Goal: Task Accomplishment & Management: Complete application form

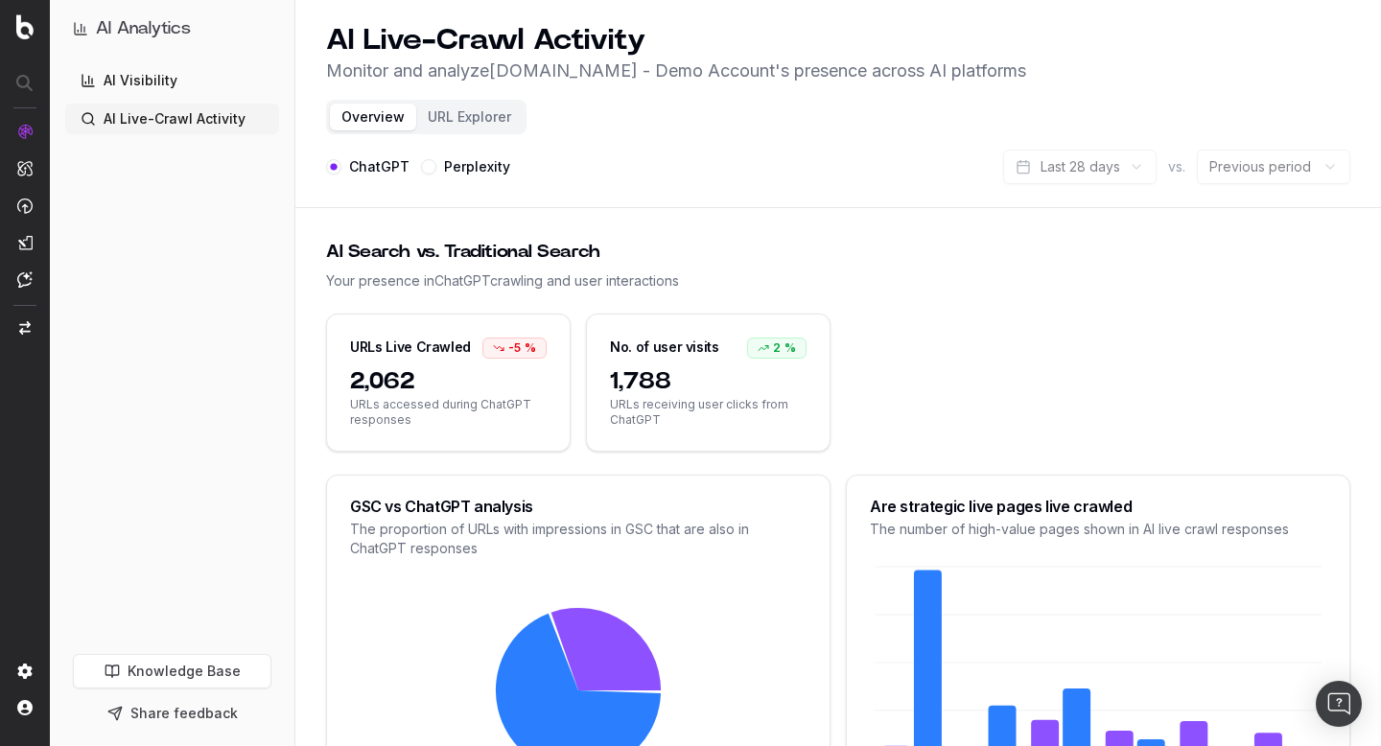
scroll to position [304, 0]
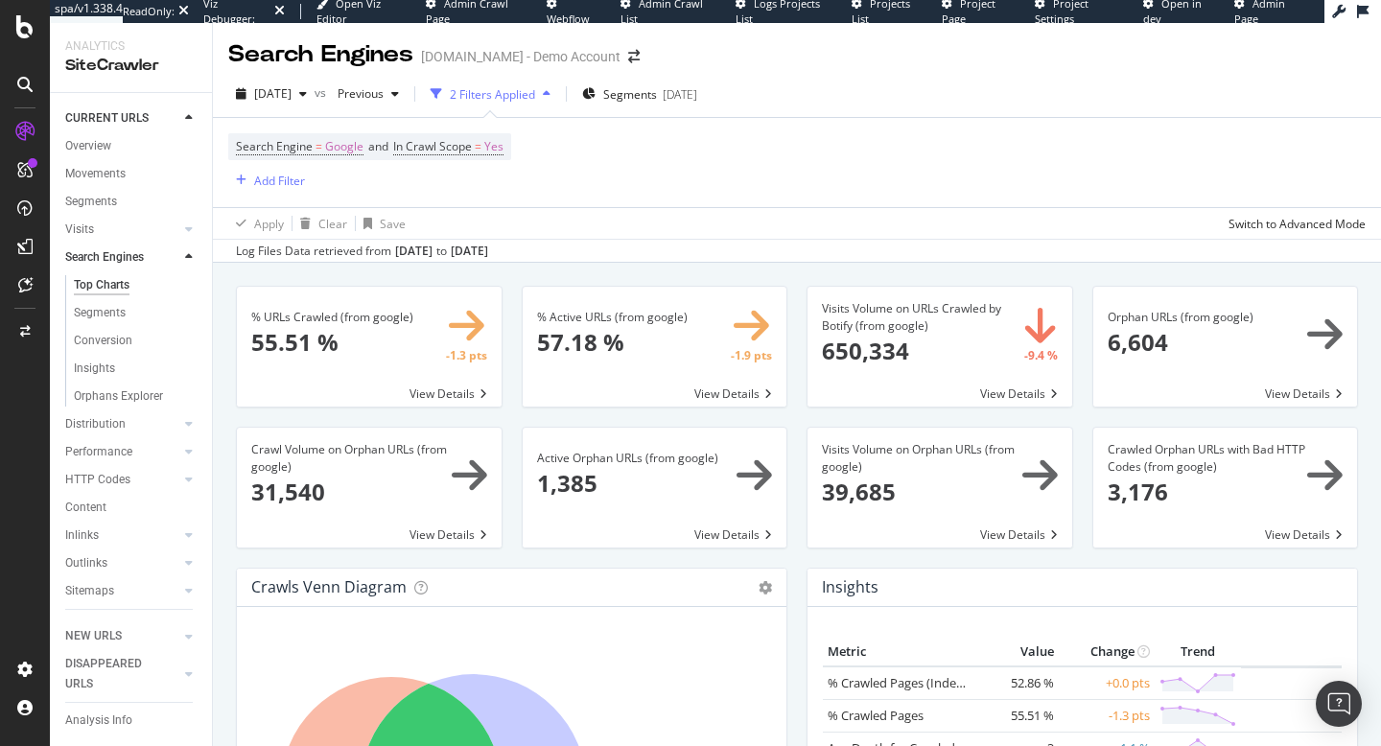
scroll to position [376, 0]
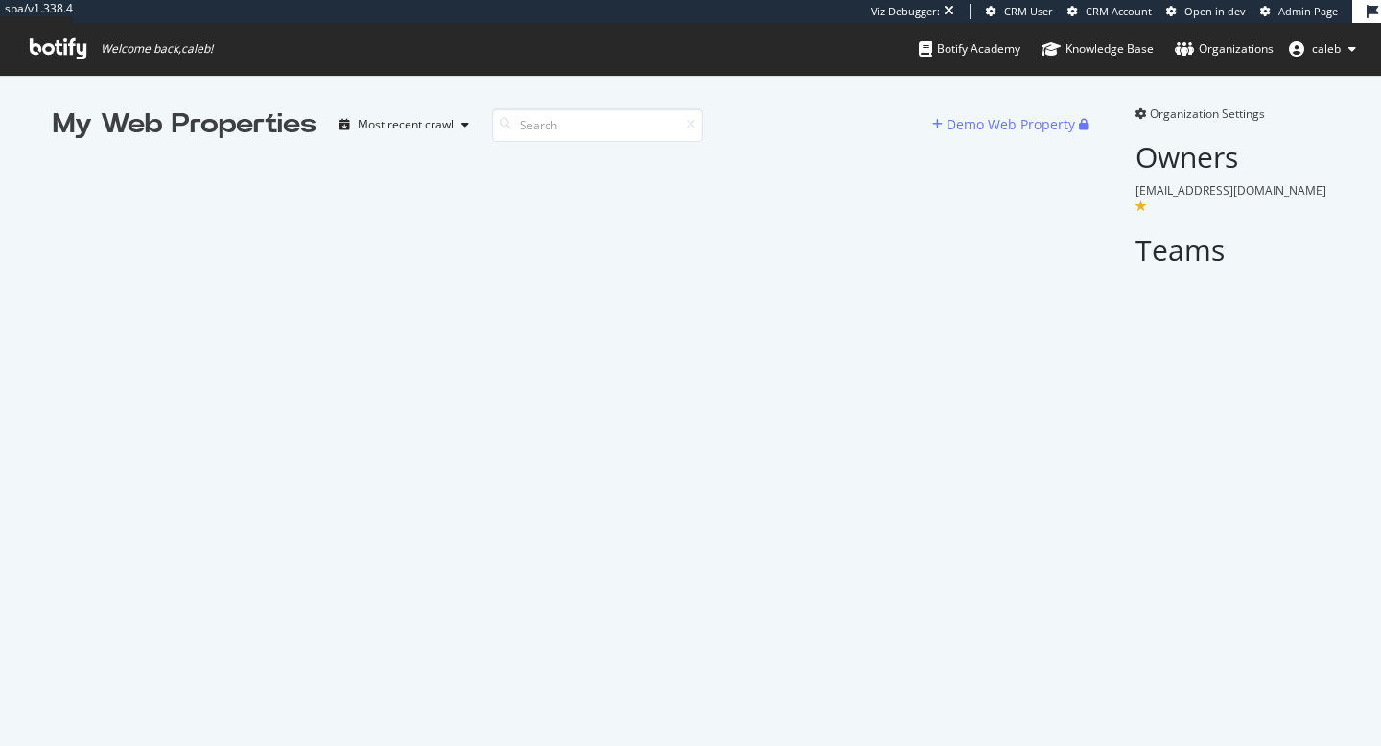
scroll to position [746, 1381]
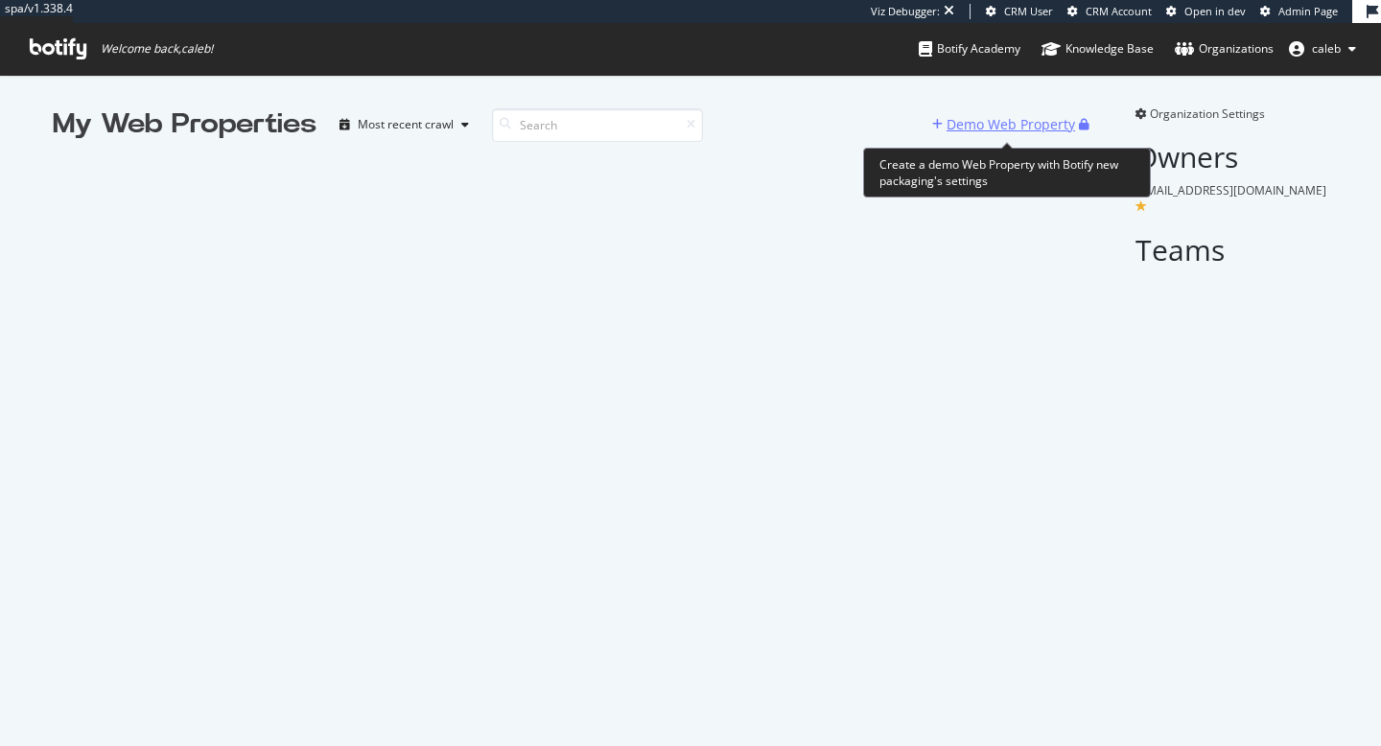
click at [1014, 125] on div "Demo Web Property" at bounding box center [1010, 124] width 128 height 19
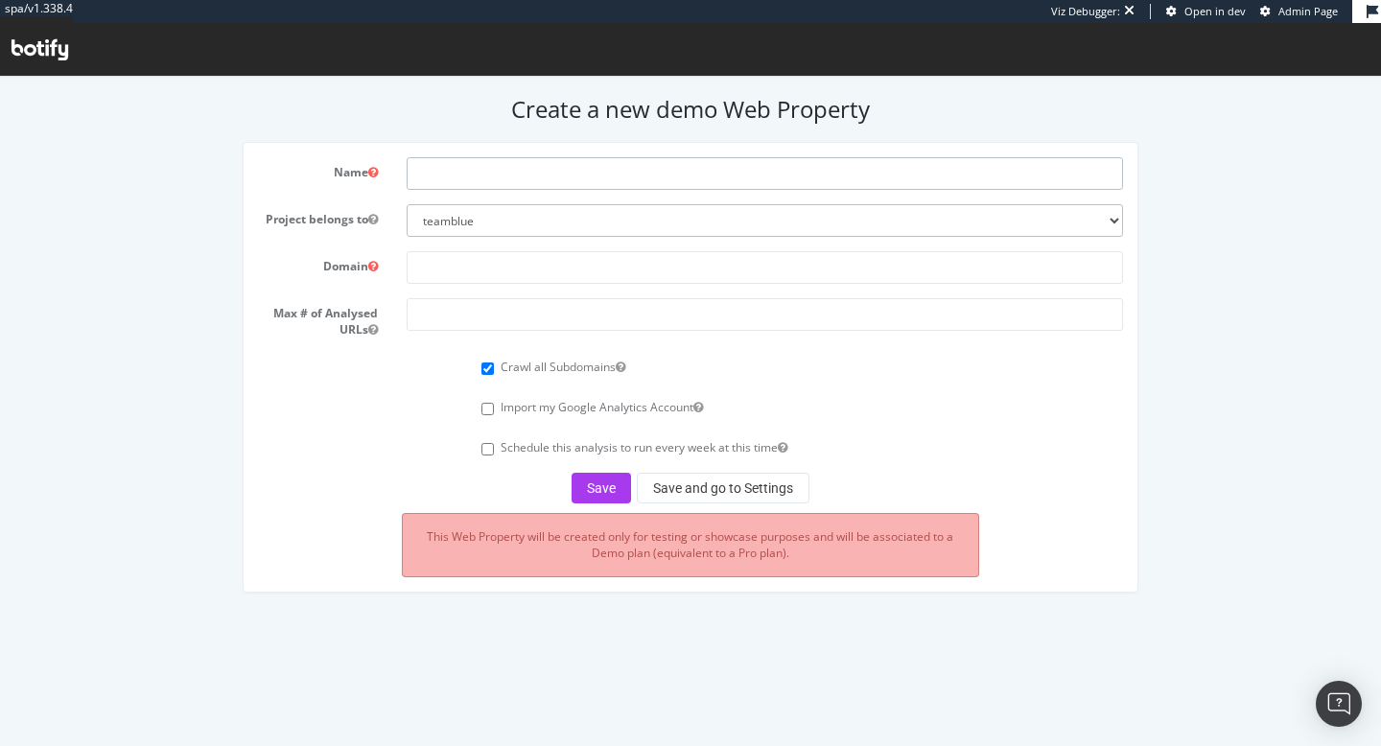
click at [489, 187] on input "text" at bounding box center [765, 173] width 716 height 33
paste input "diamondsfactory.co.uk"
type input "diamondsfactory.co.uk"
click at [494, 221] on select "teamblue boohoo_prospect caleb-org bat farfetch-platform-solutions bdr-oscar ar…" at bounding box center [765, 220] width 716 height 33
select select "41090"
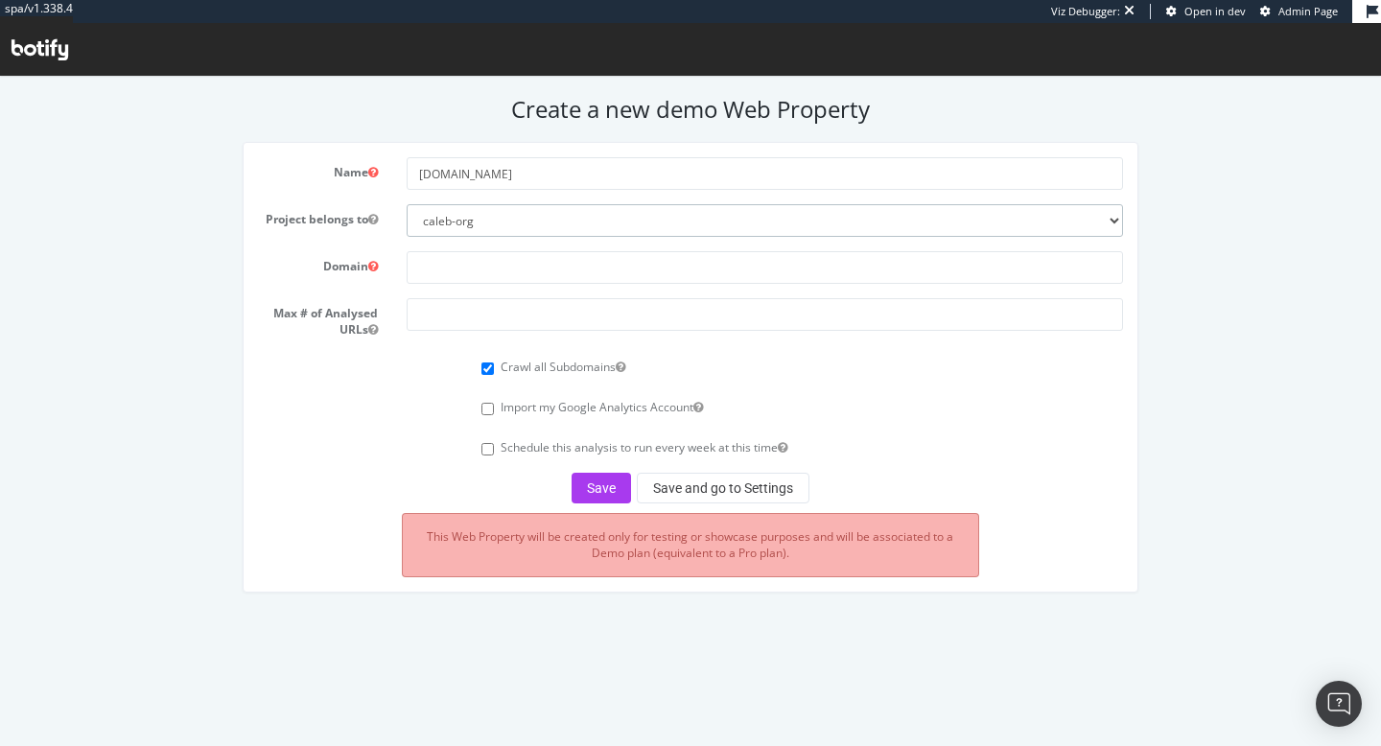
click at [407, 204] on select "teamblue boohoo_prospect caleb-org bat farfetch-platform-solutions bdr-oscar ar…" at bounding box center [765, 220] width 716 height 33
click at [501, 269] on input "text" at bounding box center [765, 267] width 716 height 33
click at [442, 268] on input "text" at bounding box center [765, 267] width 716 height 33
paste input "[DOMAIN_NAME]"
type input "[DOMAIN_NAME]"
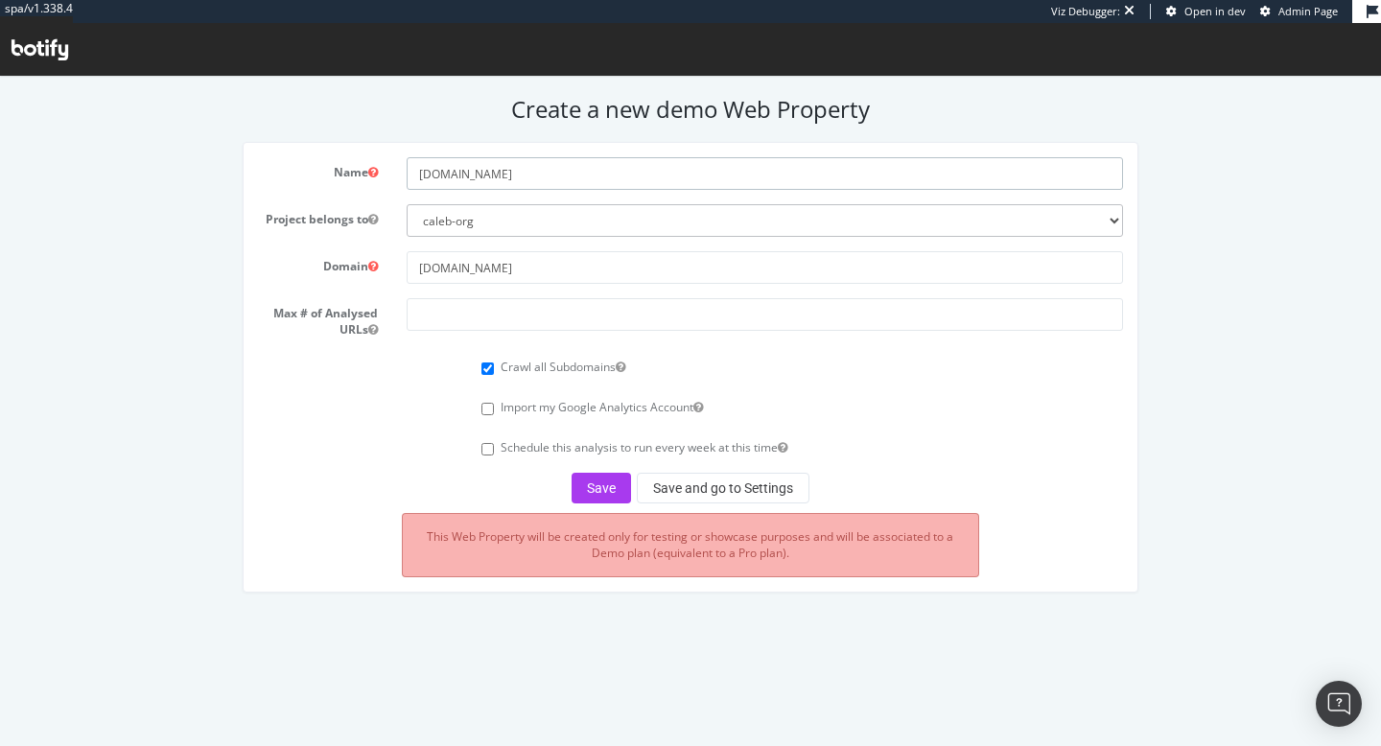
drag, startPoint x: 507, startPoint y: 176, endPoint x: 709, endPoint y: 164, distance: 201.7
click at [684, 171] on input "[DOMAIN_NAME]" at bounding box center [765, 173] width 716 height 33
type input "diamondsfactory [GEOGRAPHIC_DATA]"
click at [578, 313] on input "number" at bounding box center [765, 314] width 716 height 33
click at [508, 263] on input "[DOMAIN_NAME]" at bounding box center [765, 267] width 716 height 33
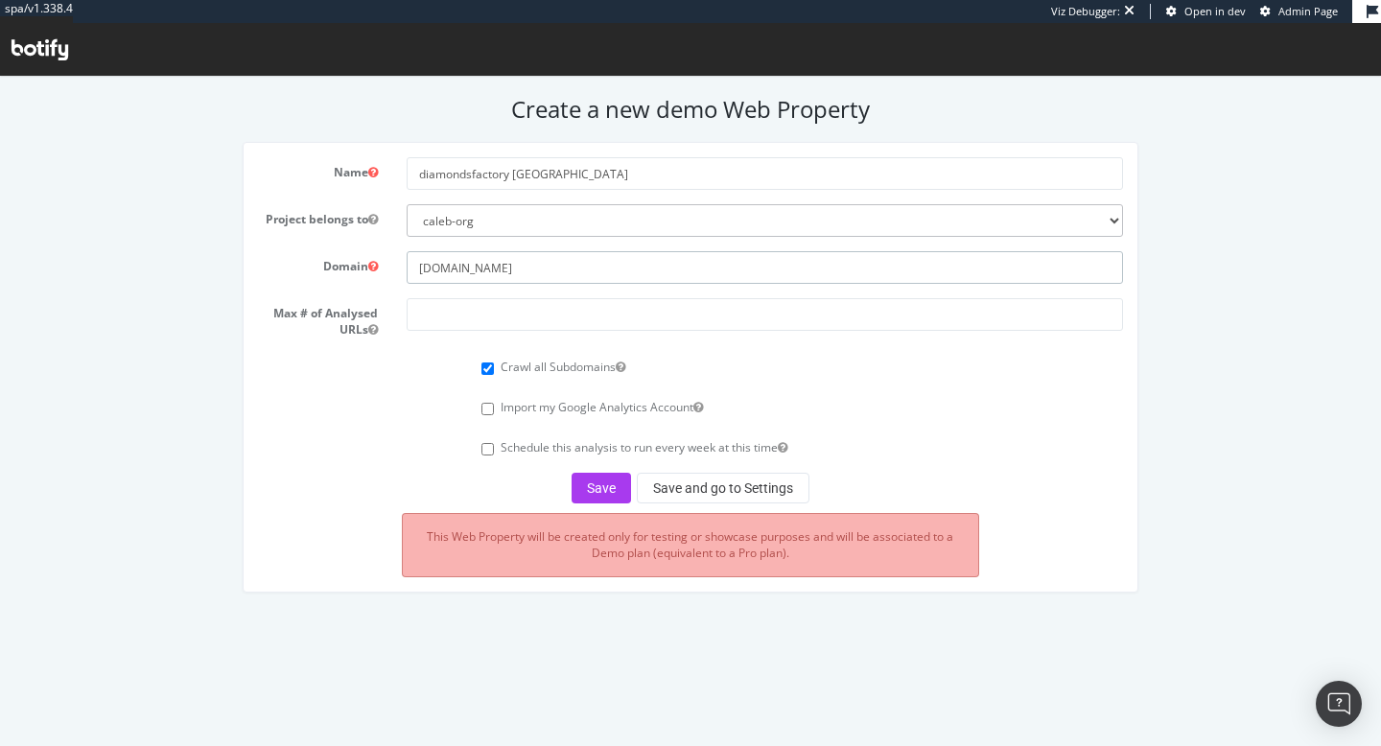
click at [508, 263] on input "[DOMAIN_NAME]" at bounding box center [765, 267] width 716 height 33
paste input "[URL][DOMAIN_NAME]"
type input "[URL][DOMAIN_NAME]"
click at [502, 312] on input "number" at bounding box center [765, 314] width 716 height 33
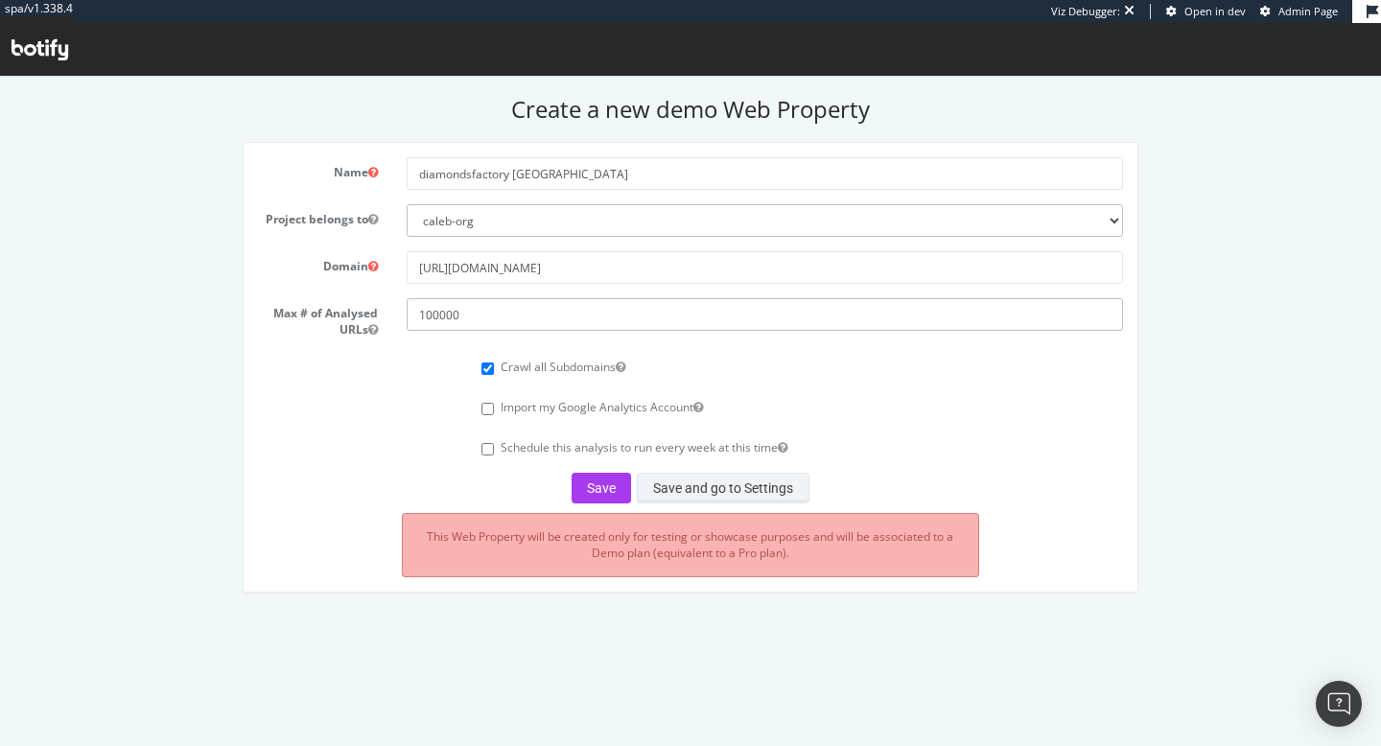
type input "100000"
click at [686, 484] on button "Save and go to Settings" at bounding box center [723, 488] width 173 height 31
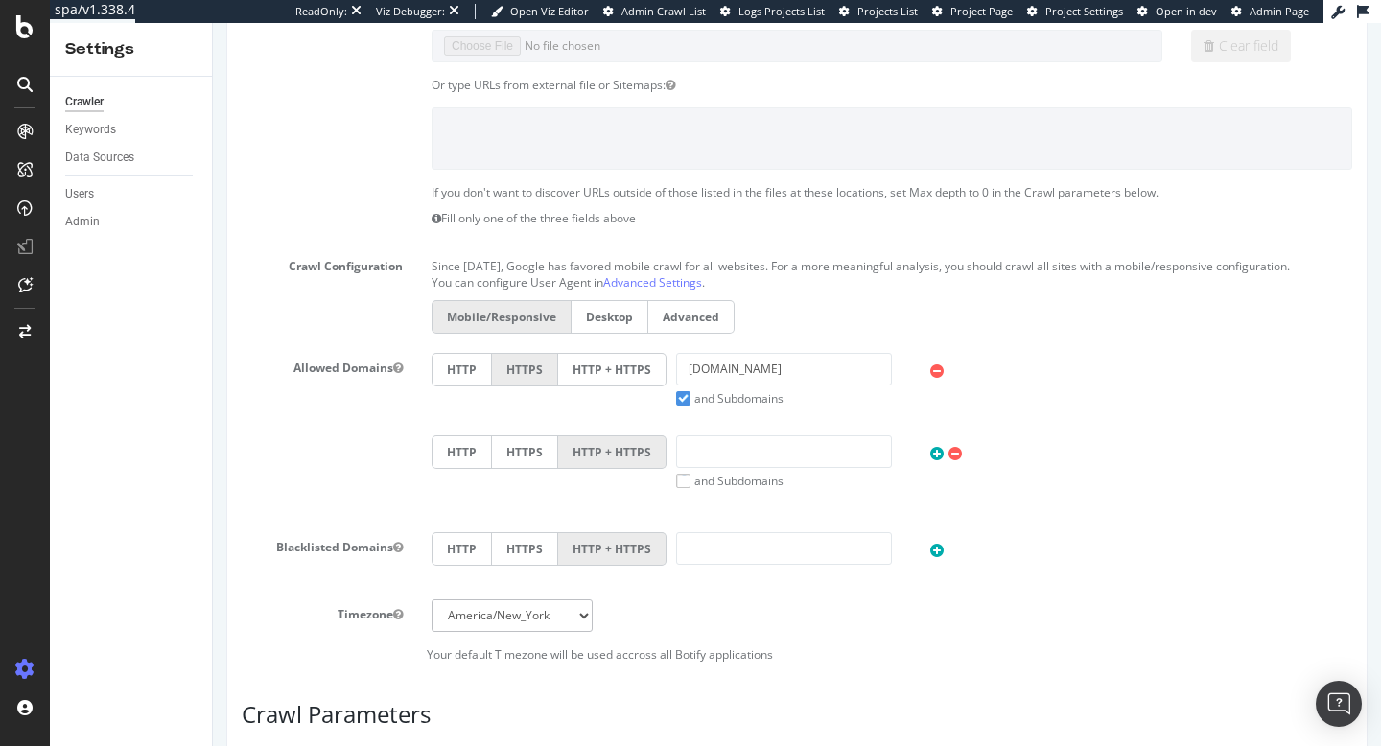
scroll to position [1023, 0]
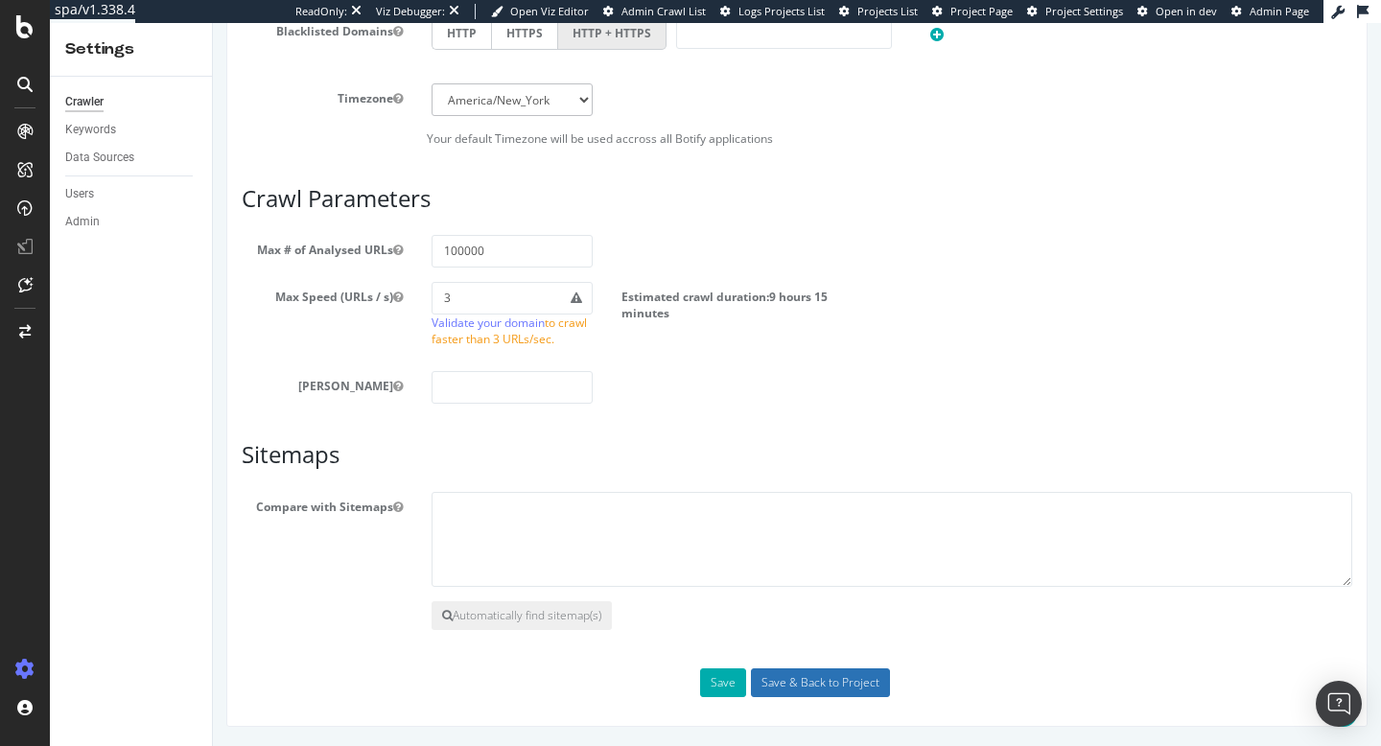
click at [814, 681] on input "Save & Back to Project" at bounding box center [820, 682] width 139 height 29
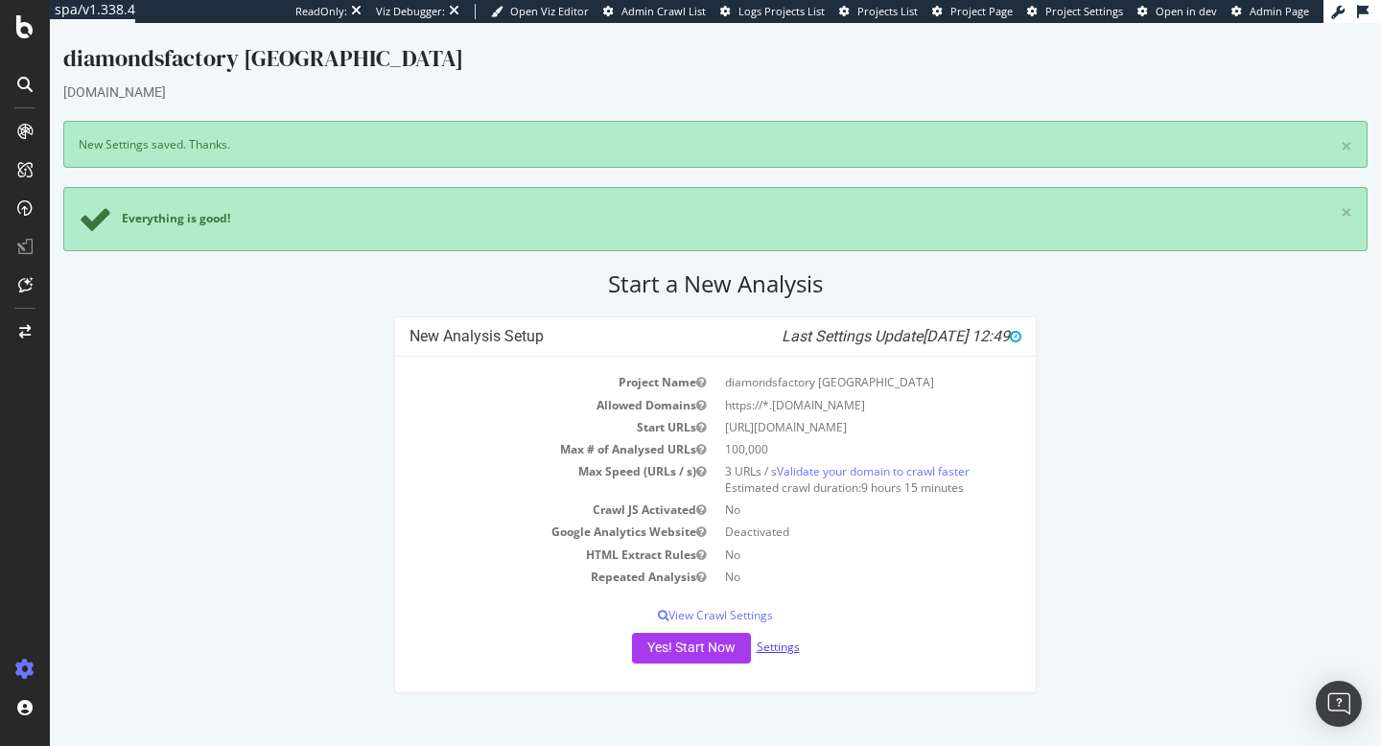
click at [785, 645] on link "Settings" at bounding box center [778, 647] width 43 height 16
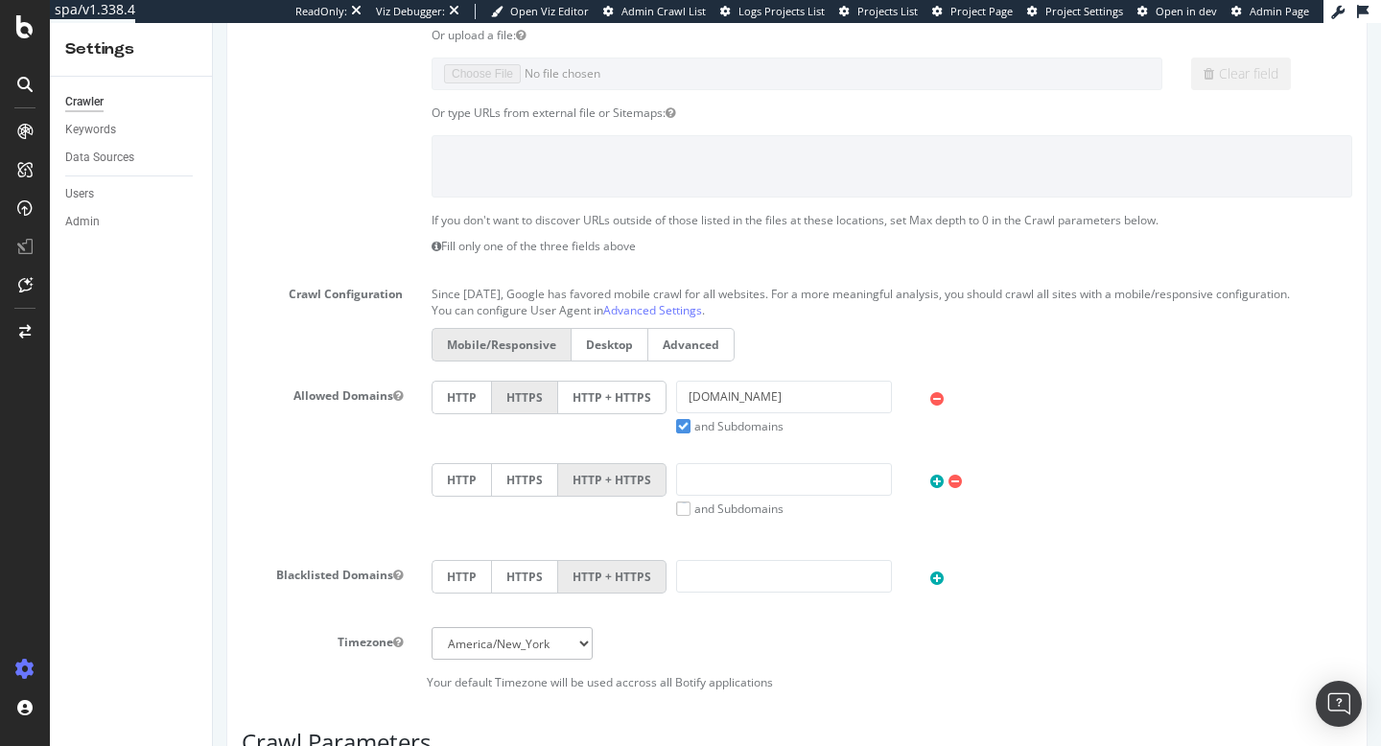
scroll to position [940, 0]
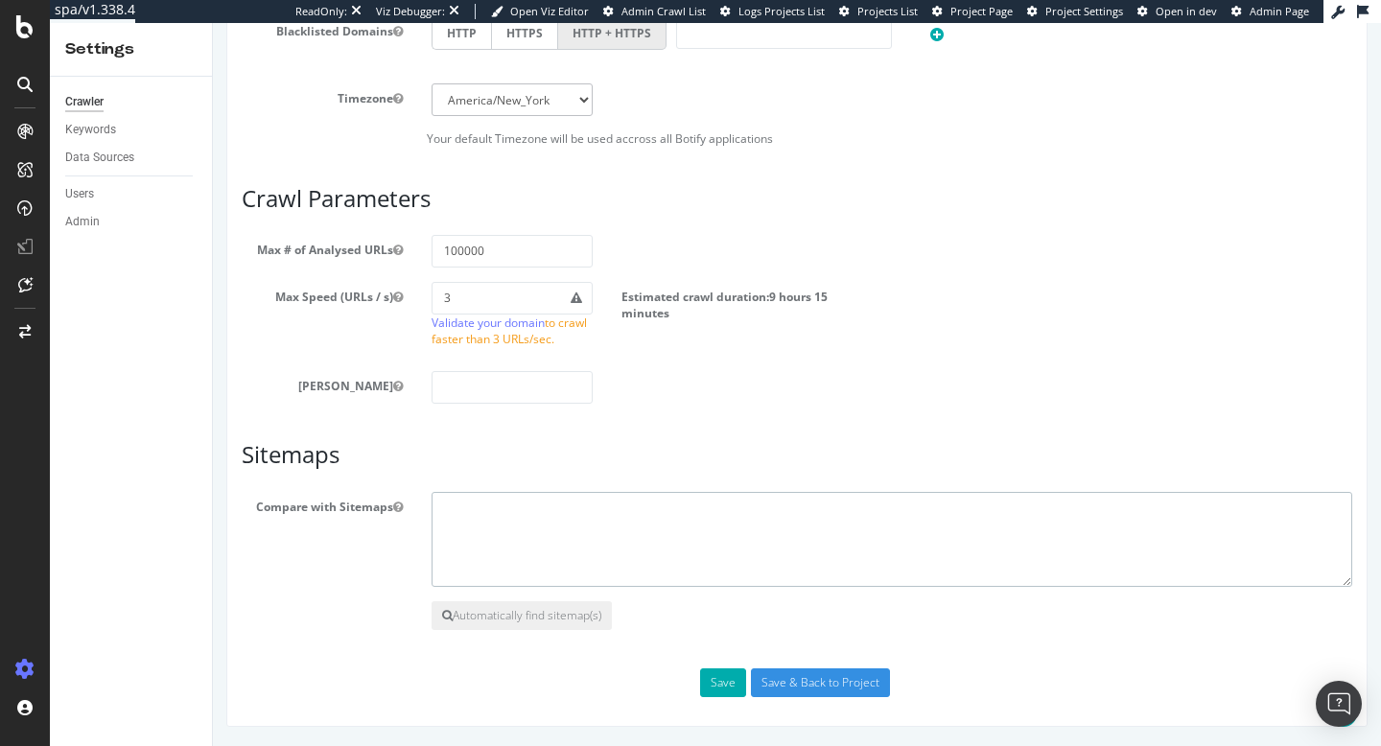
click at [467, 520] on textarea at bounding box center [891, 540] width 920 height 96
paste textarea "[URL][DOMAIN_NAME]"
type textarea "[URL][DOMAIN_NAME]"
click at [807, 677] on input "Save & Back to Project" at bounding box center [820, 682] width 139 height 29
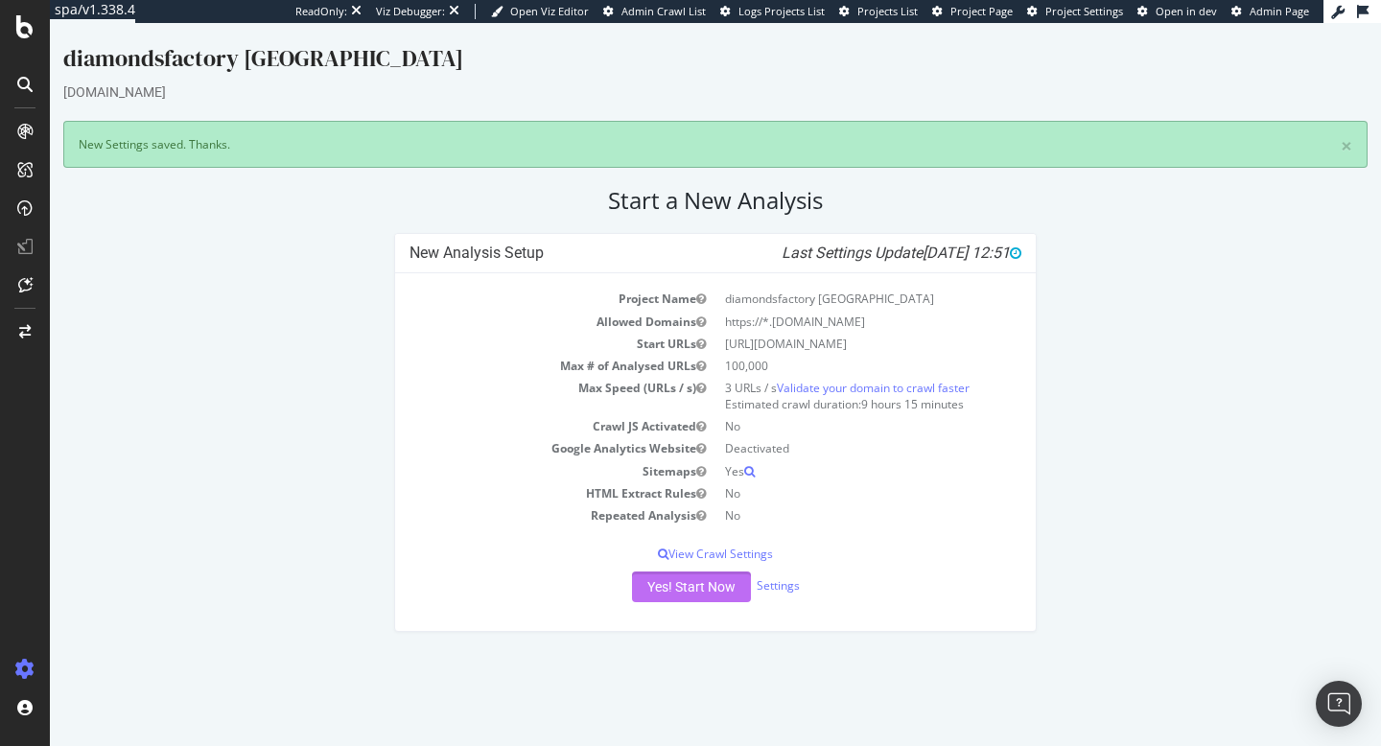
click at [667, 598] on button "Yes! Start Now" at bounding box center [691, 586] width 119 height 31
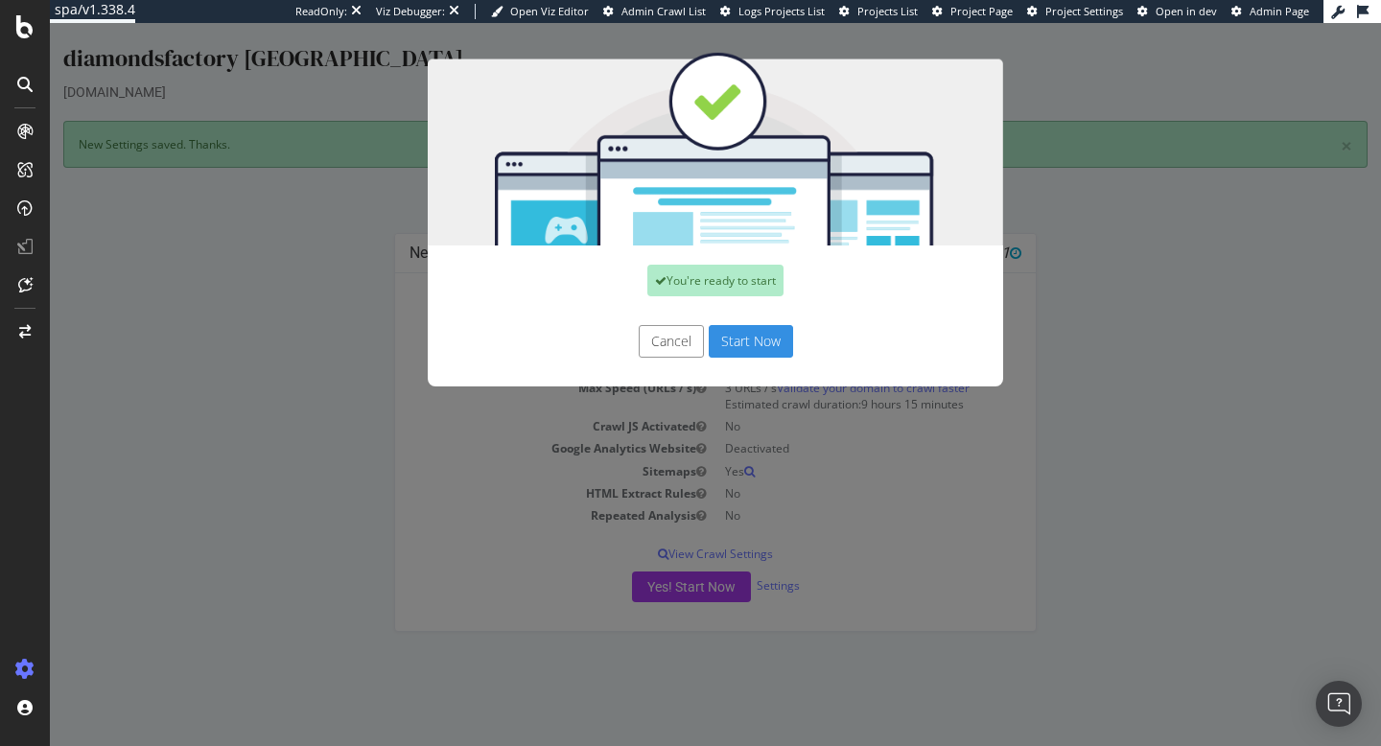
click at [758, 342] on button "Start Now" at bounding box center [751, 341] width 84 height 33
